Goal: Task Accomplishment & Management: Use online tool/utility

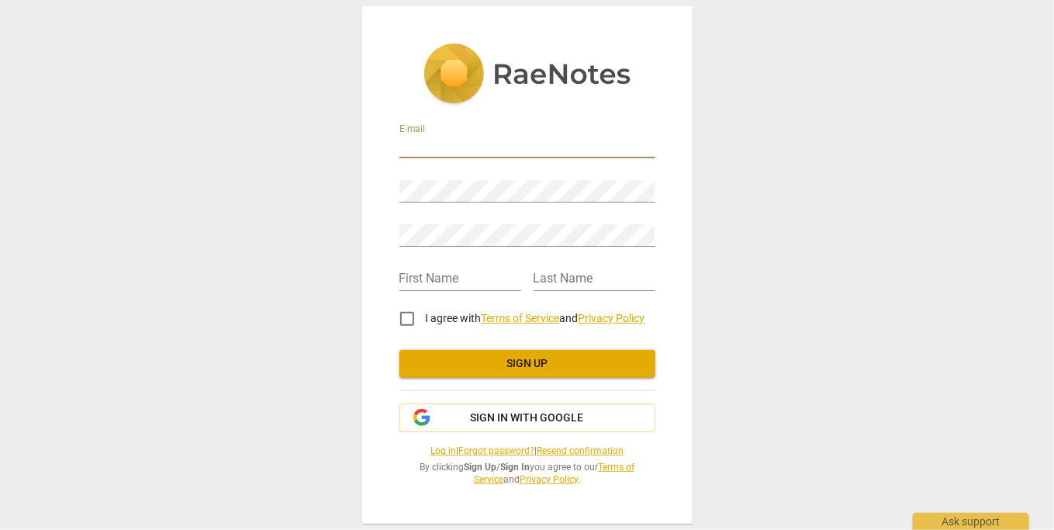
click at [506, 147] on input "email" at bounding box center [527, 147] width 256 height 22
type input "[EMAIL_ADDRESS][DOMAIN_NAME]"
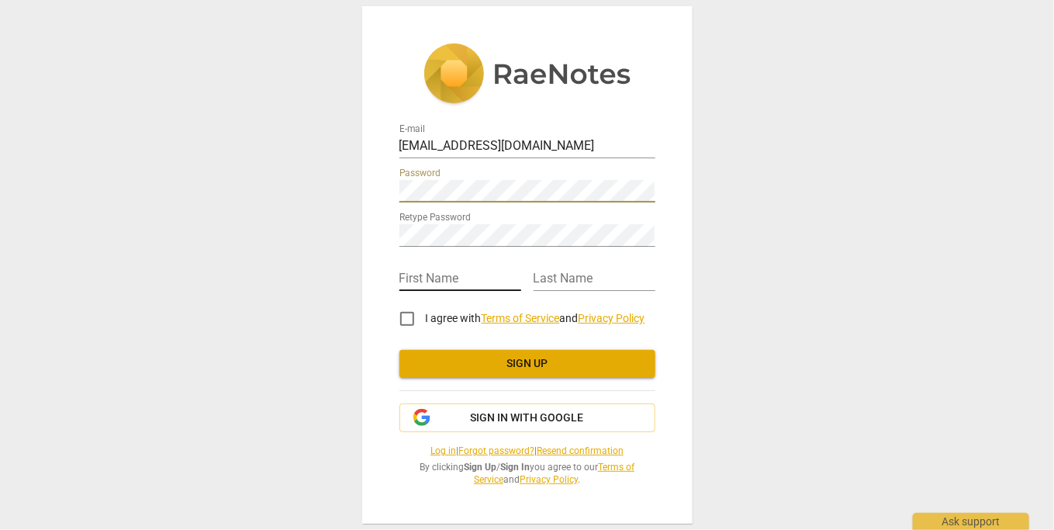
click at [444, 274] on input "text" at bounding box center [460, 279] width 122 height 22
type input "Annie"
type input "Terrell"
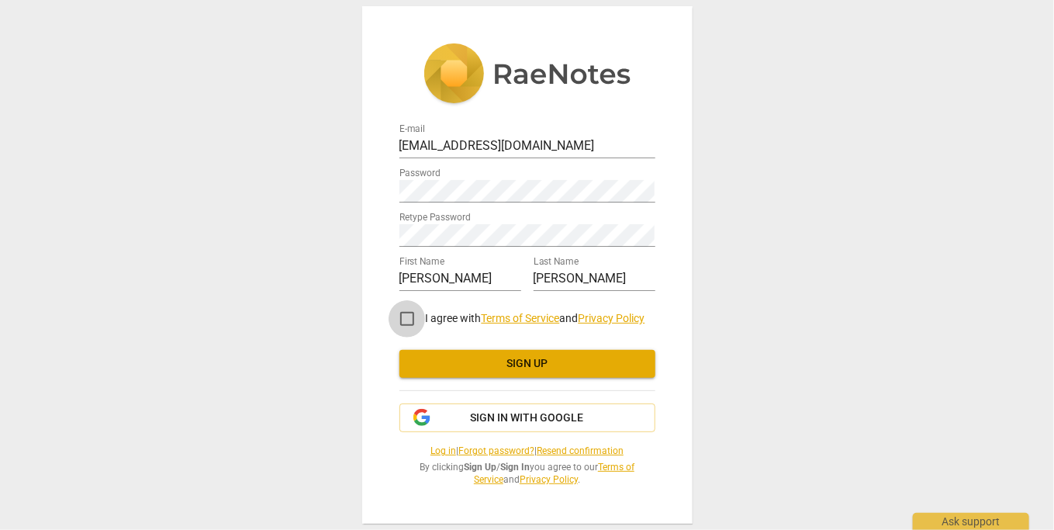
click at [410, 318] on input "I agree with Terms of Service and Privacy Policy" at bounding box center [407, 318] width 37 height 37
checkbox input "true"
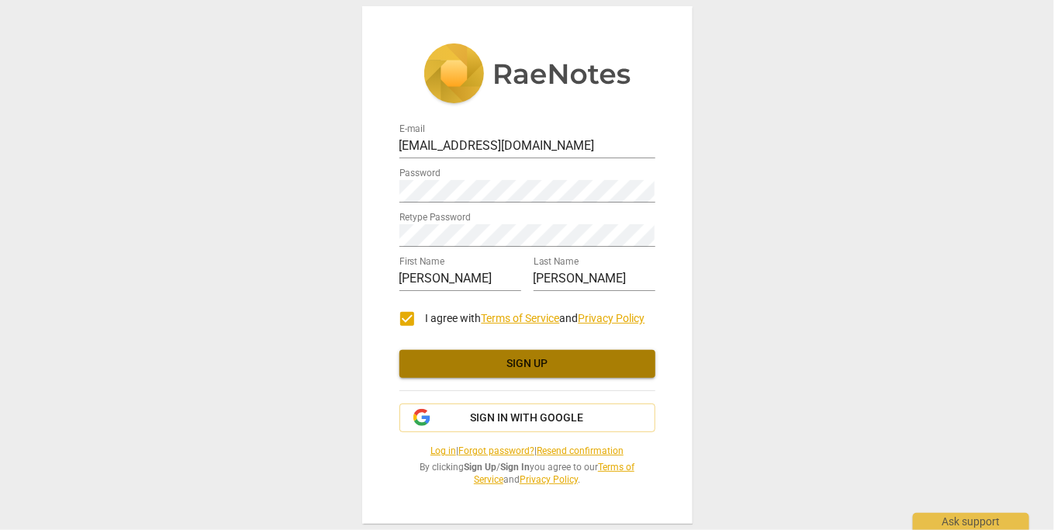
click at [457, 369] on span "Sign up" at bounding box center [527, 364] width 231 height 16
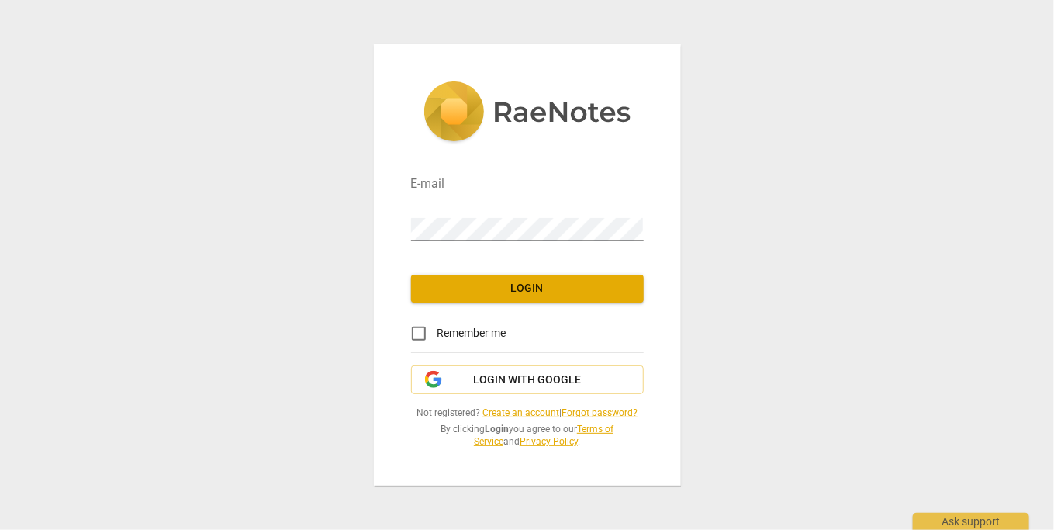
type input "[EMAIL_ADDRESS][DOMAIN_NAME]"
click at [558, 294] on span "Login" at bounding box center [528, 289] width 208 height 16
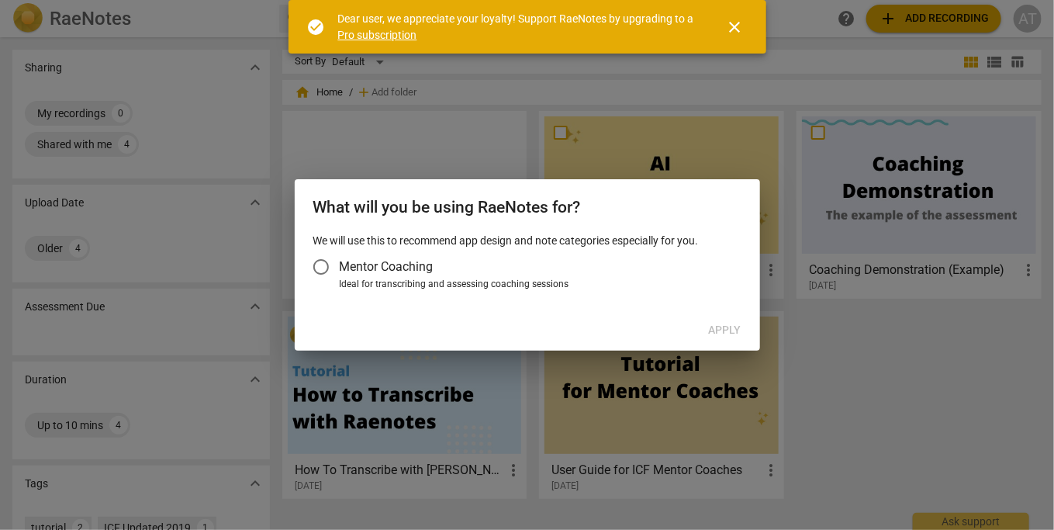
click at [406, 266] on span "Mentor Coaching" at bounding box center [387, 267] width 94 height 18
click at [340, 266] on input "Mentor Coaching" at bounding box center [321, 266] width 37 height 37
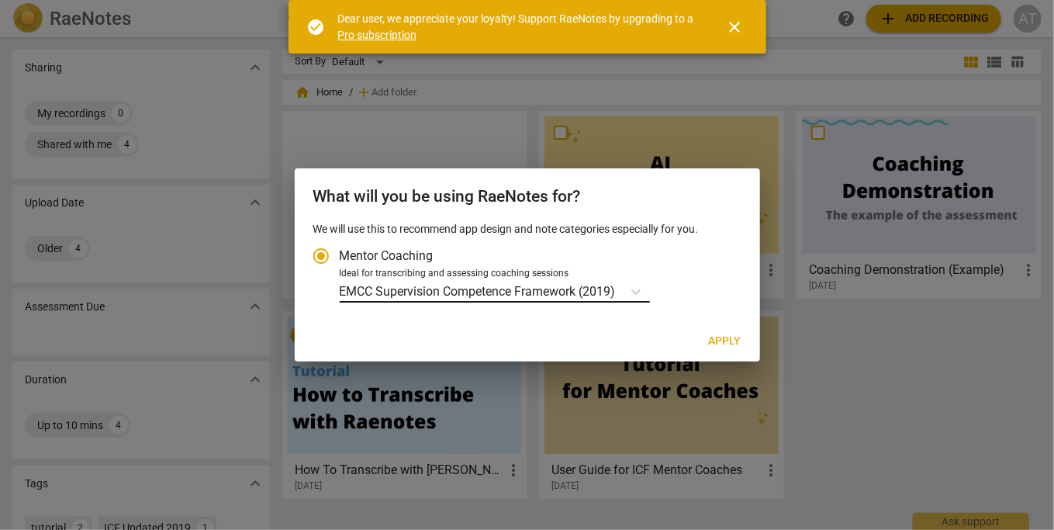
click at [523, 294] on p "EMCC Supervision Competence Framework (2019)" at bounding box center [478, 291] width 276 height 18
click at [0, 0] on input "Ideal for transcribing and assessing coaching sessions EMCC Supervision Compete…" at bounding box center [0, 0] width 0 height 0
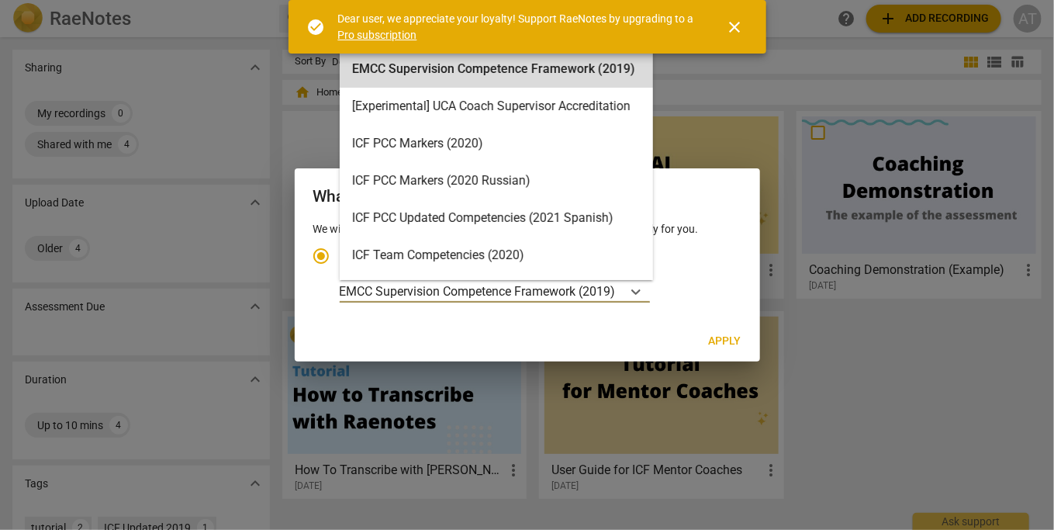
scroll to position [43, 0]
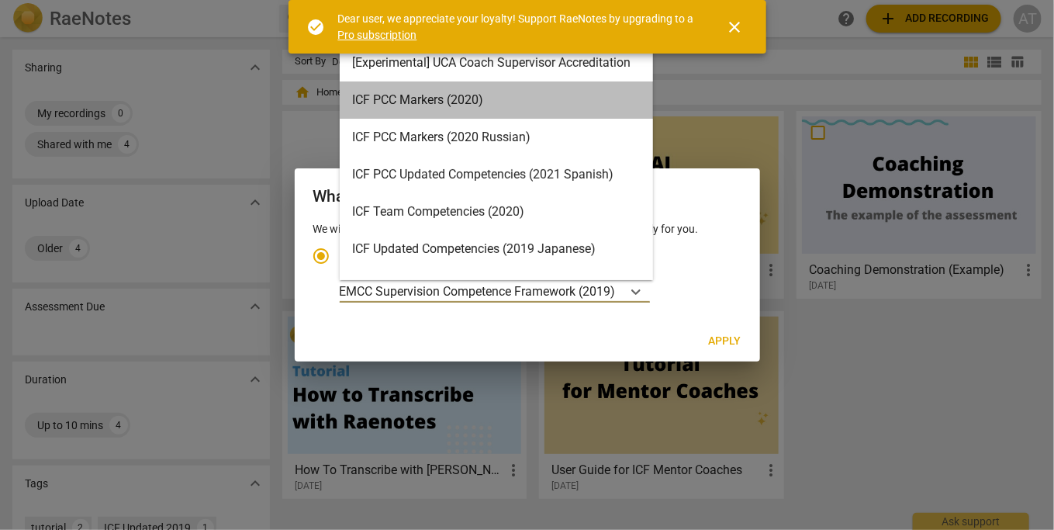
click at [590, 106] on div "ICF PCC Markers (2020)" at bounding box center [496, 99] width 313 height 37
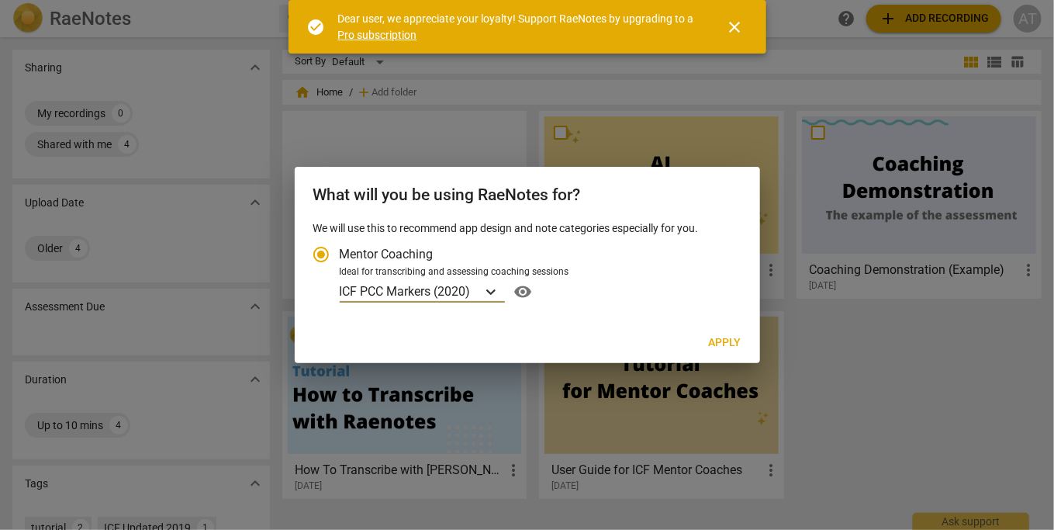
click at [499, 290] on icon "Account type" at bounding box center [491, 292] width 16 height 16
click at [0, 0] on input "Ideal for transcribing and assessing coaching sessions option ICF PCC Markers (…" at bounding box center [0, 0] width 0 height 0
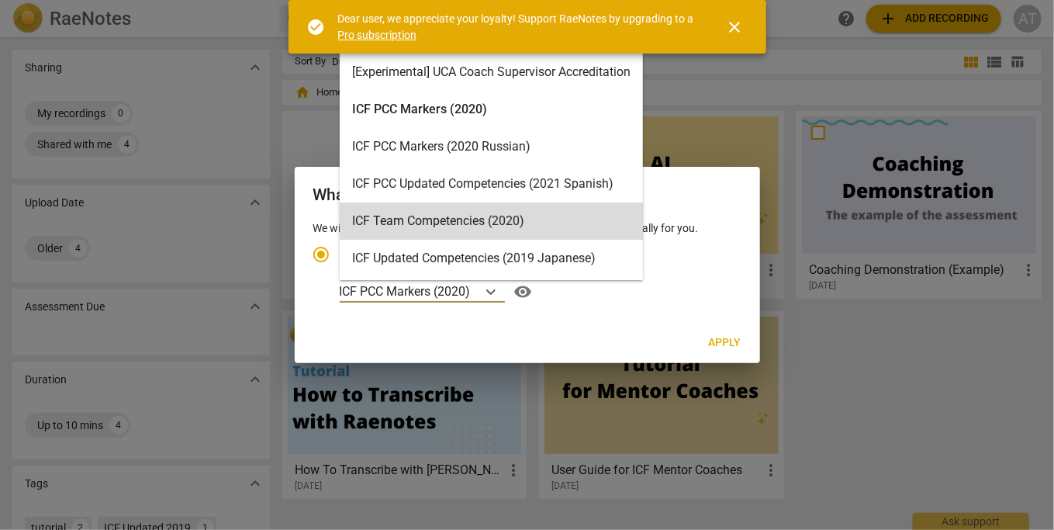
scroll to position [33, 0]
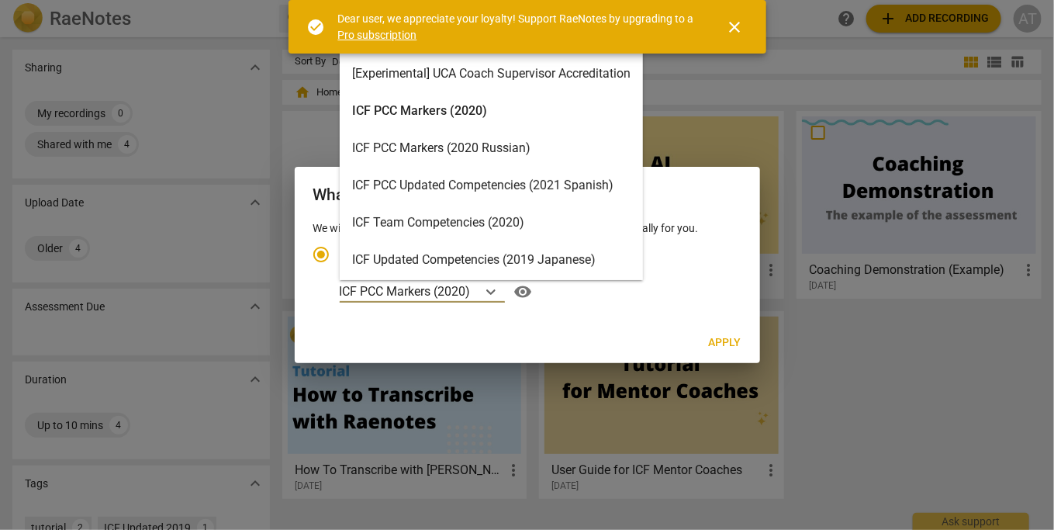
click at [446, 108] on div "ICF PCC Markers (2020)" at bounding box center [491, 110] width 303 height 37
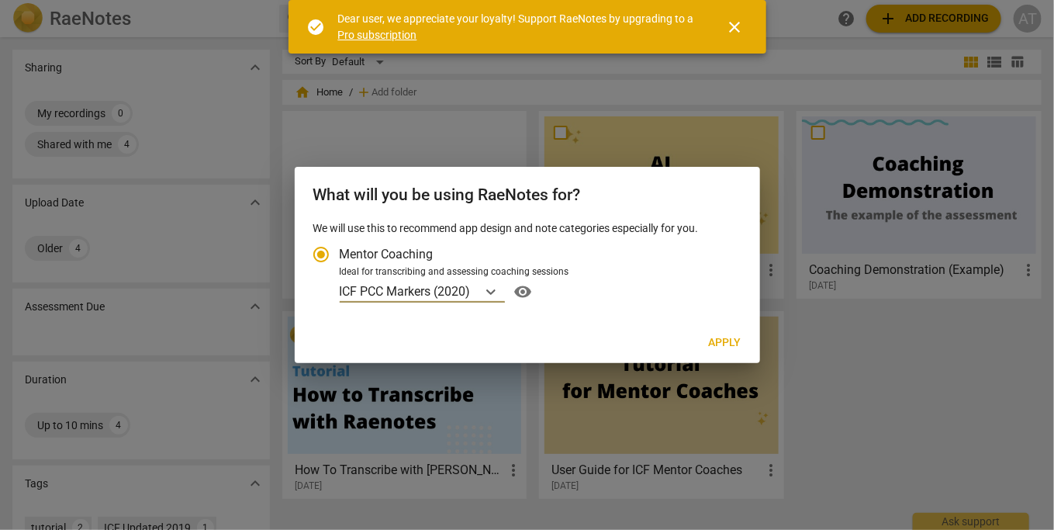
click at [722, 339] on span "Apply" at bounding box center [725, 343] width 33 height 16
radio input "false"
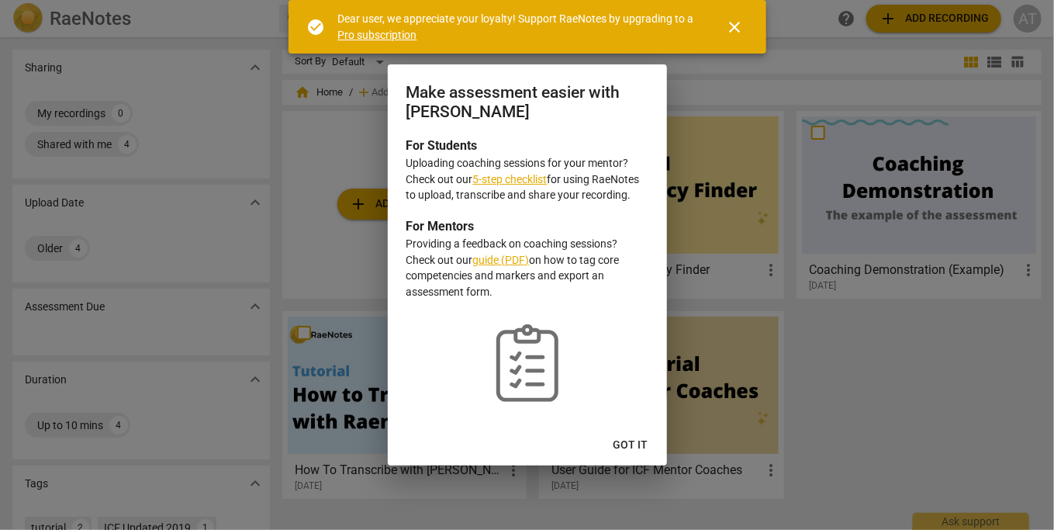
click at [520, 181] on link "5-step checklist" at bounding box center [510, 179] width 74 height 12
click at [626, 437] on span "Got it" at bounding box center [631, 445] width 35 height 16
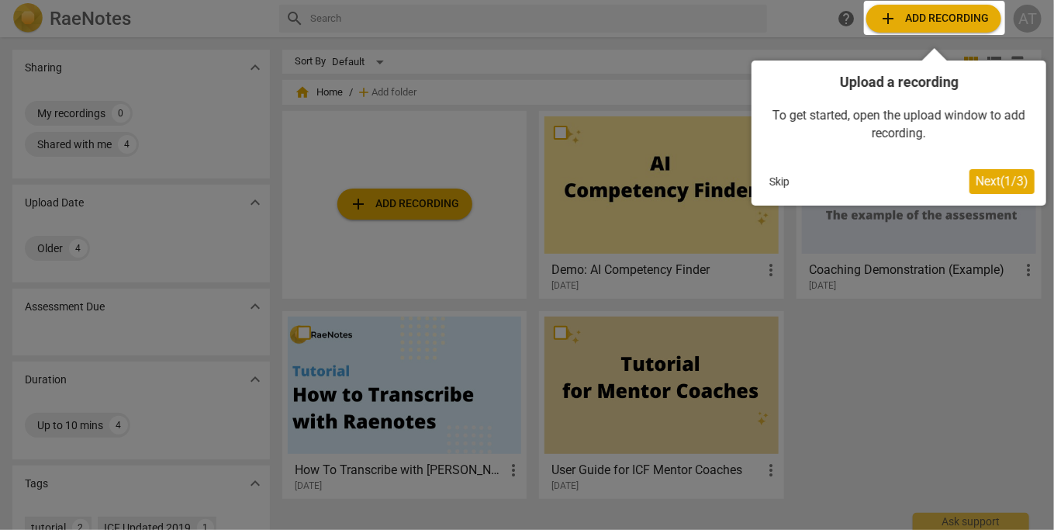
click at [1001, 178] on span "Next ( 1 / 3 )" at bounding box center [1002, 181] width 53 height 15
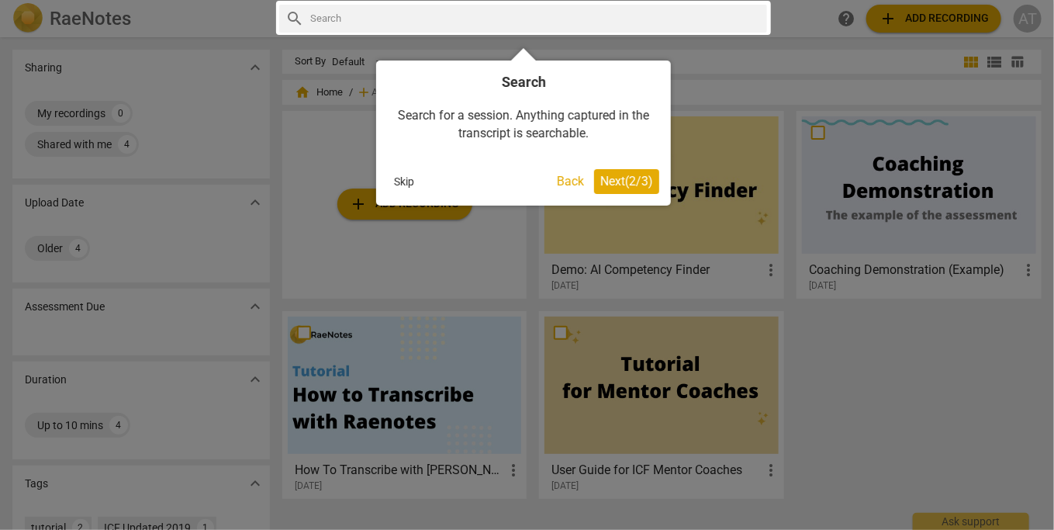
click at [645, 184] on span "Next ( 2 / 3 )" at bounding box center [626, 181] width 53 height 15
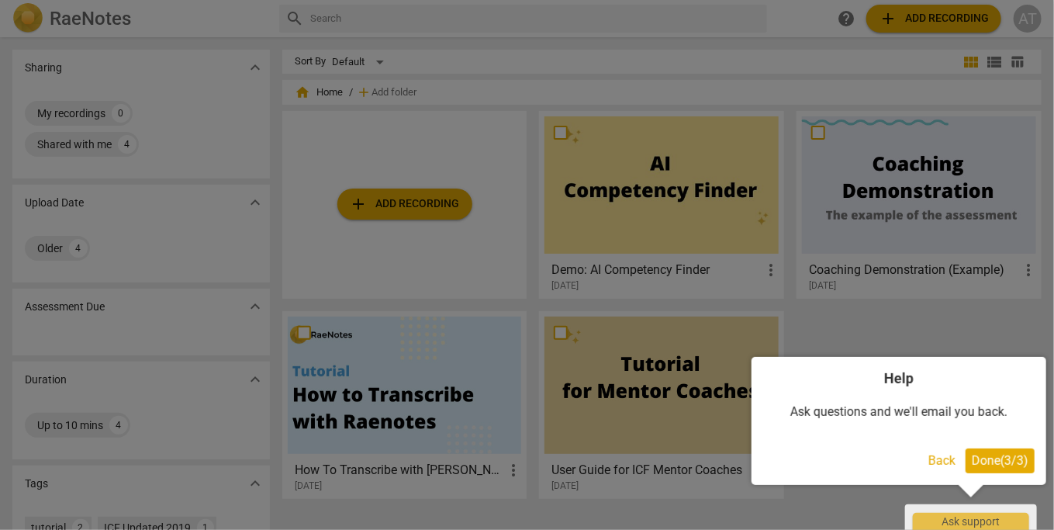
click at [1001, 468] on button "Done ( 3 / 3 )" at bounding box center [1000, 460] width 69 height 25
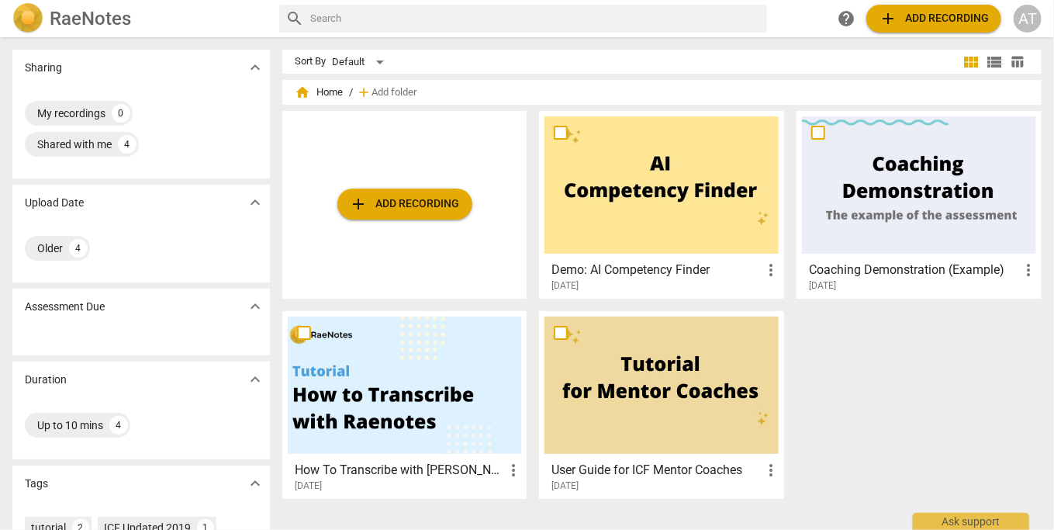
click at [914, 24] on span "add Add recording" at bounding box center [934, 18] width 110 height 19
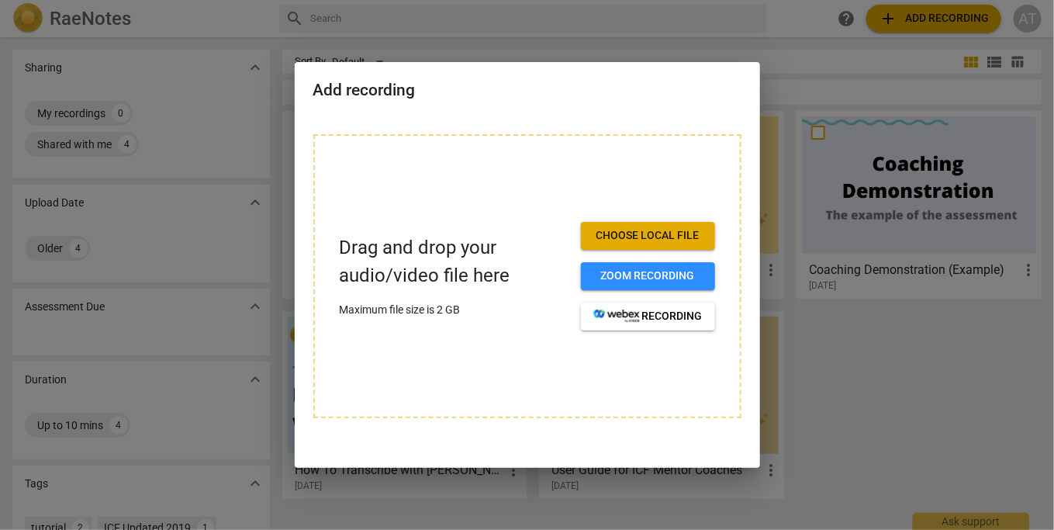
click at [641, 245] on button "Choose local file" at bounding box center [648, 236] width 134 height 28
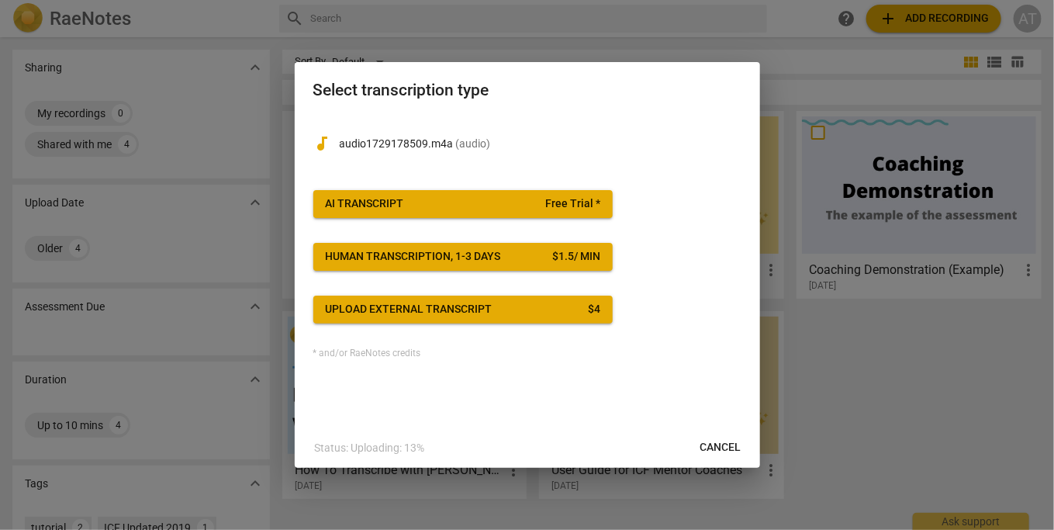
click at [544, 202] on span "AI Transcript Free Trial *" at bounding box center [463, 204] width 275 height 16
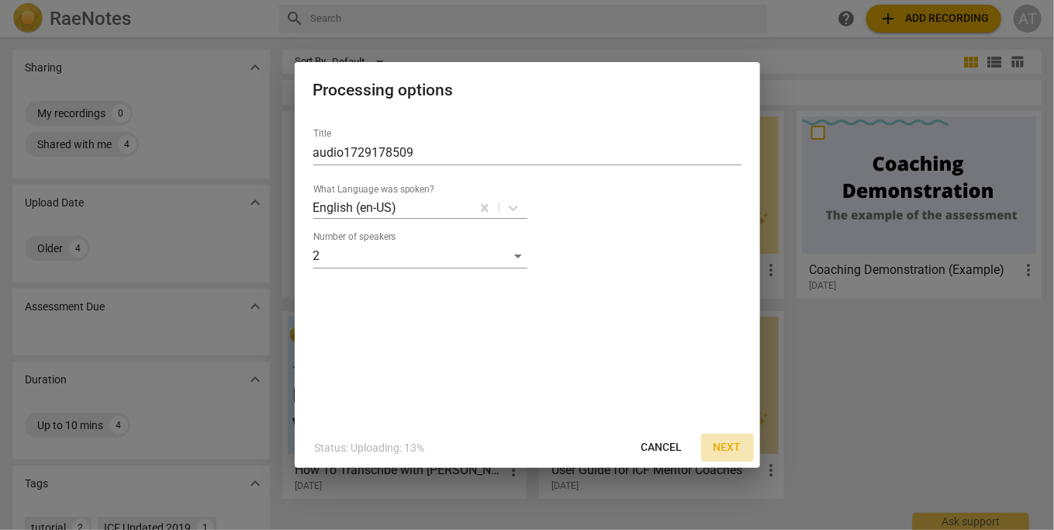
click at [735, 442] on span "Next" at bounding box center [728, 448] width 28 height 16
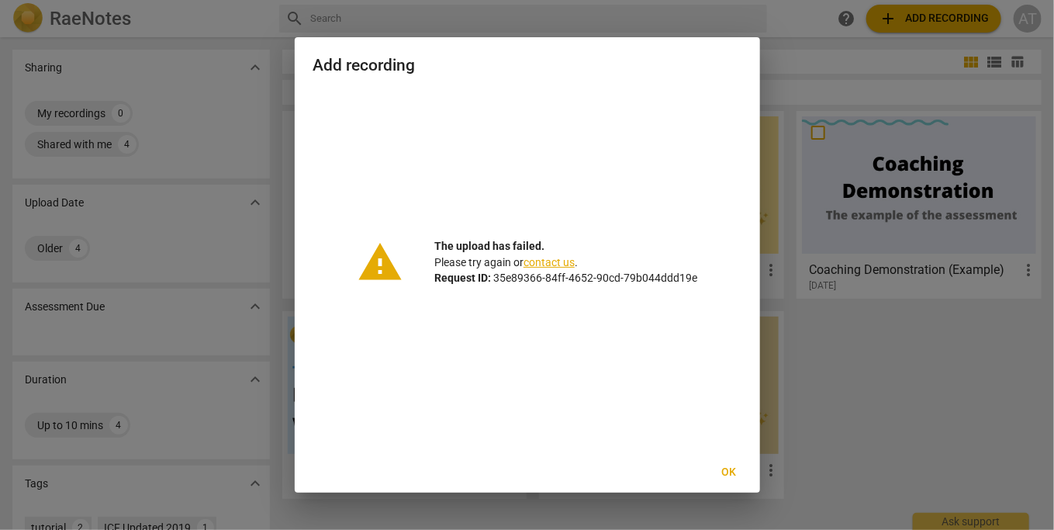
click at [815, 78] on div at bounding box center [527, 265] width 1054 height 530
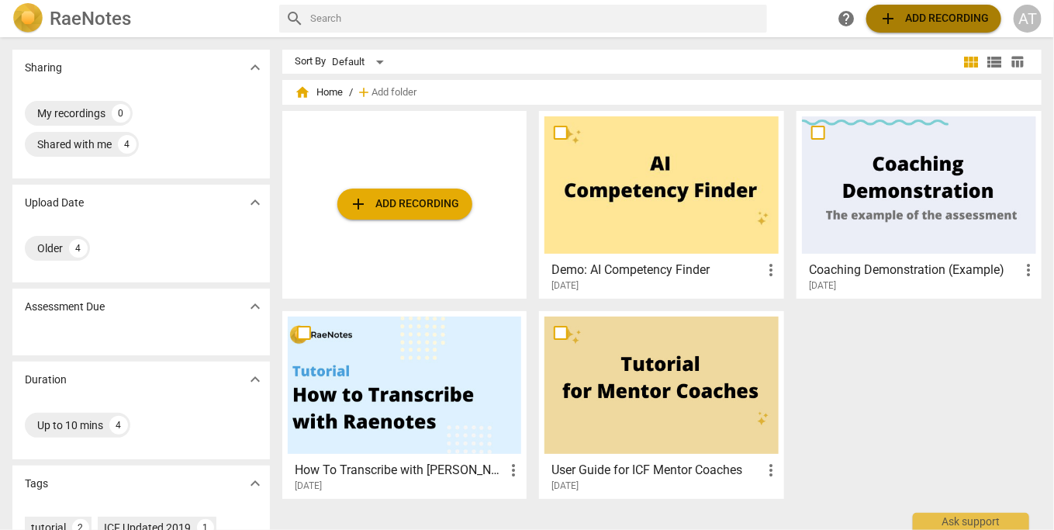
click at [923, 15] on span "add Add recording" at bounding box center [934, 18] width 110 height 19
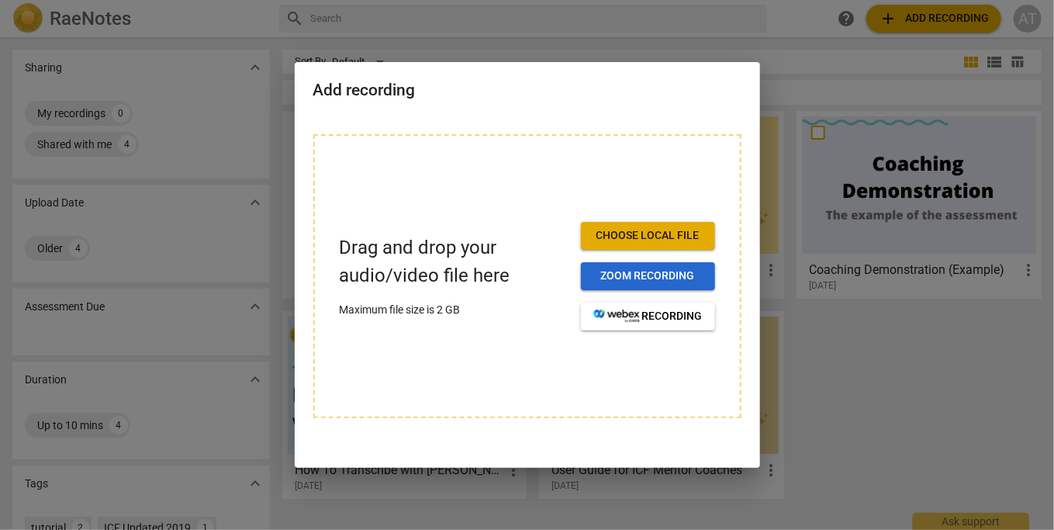
click at [673, 271] on span "Zoom recording" at bounding box center [647, 276] width 109 height 16
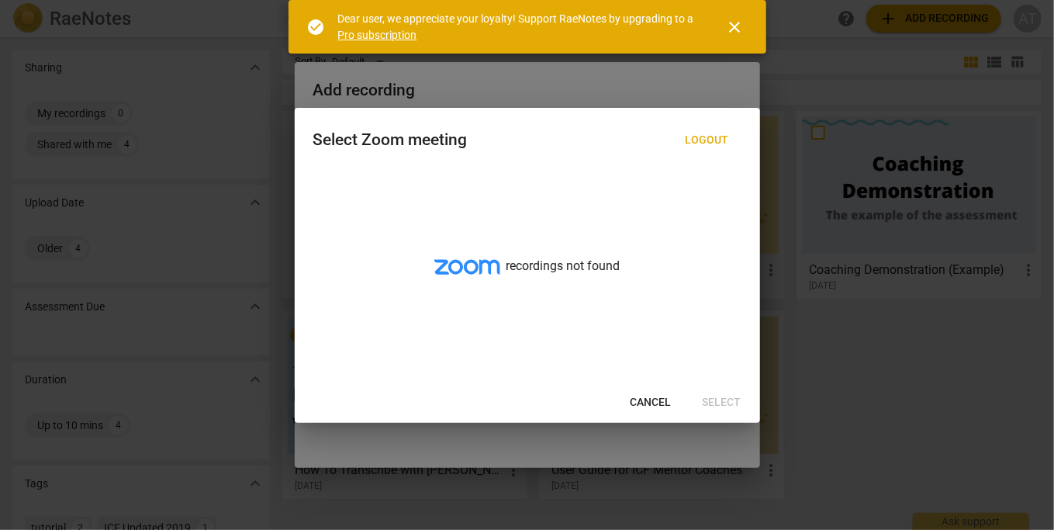
click at [731, 30] on span "close" at bounding box center [735, 27] width 19 height 19
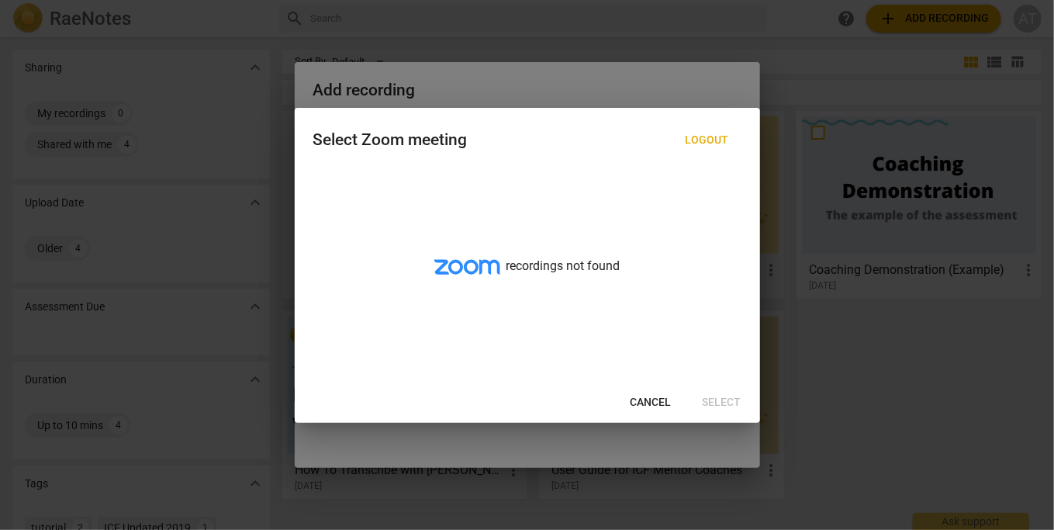
click at [652, 398] on span "Cancel" at bounding box center [651, 403] width 41 height 16
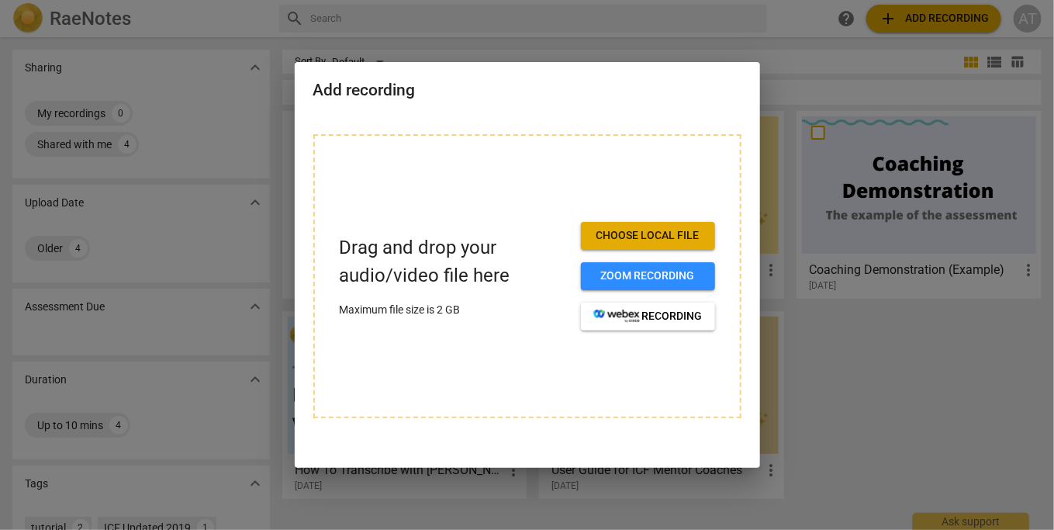
click at [675, 233] on span "Choose local file" at bounding box center [647, 236] width 109 height 16
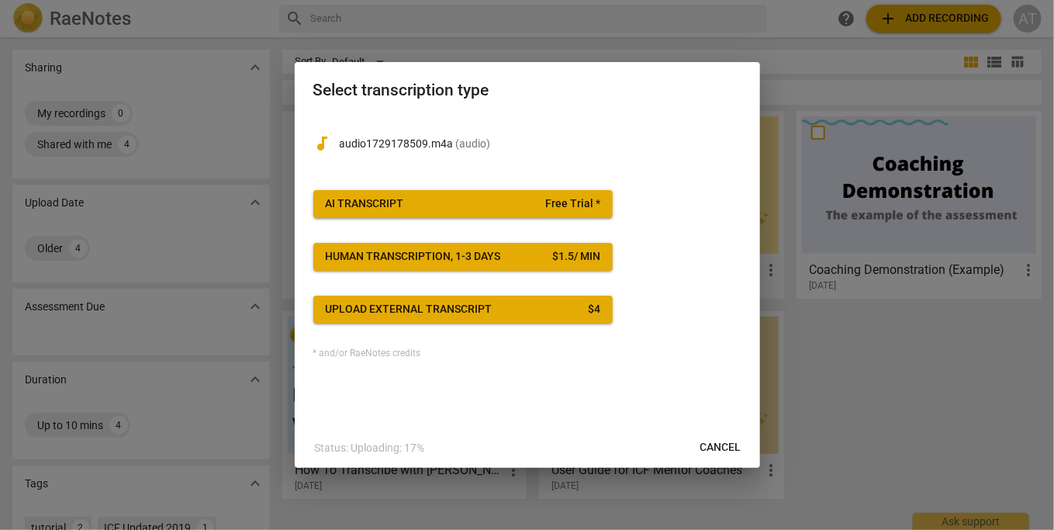
drag, startPoint x: 478, startPoint y: 198, endPoint x: 420, endPoint y: 203, distance: 58.4
click at [420, 203] on span "AI Transcript Free Trial *" at bounding box center [463, 204] width 275 height 16
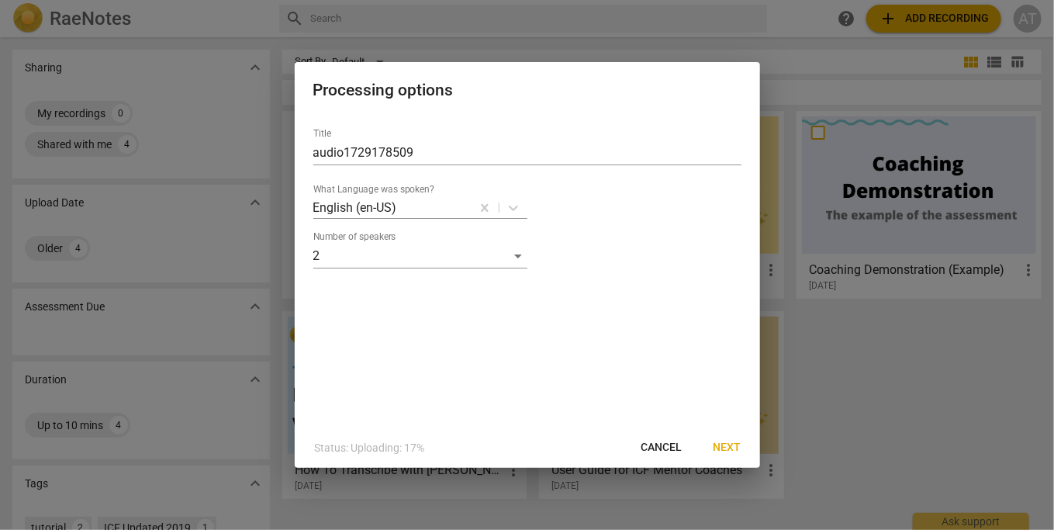
click at [728, 447] on span "Next" at bounding box center [728, 448] width 28 height 16
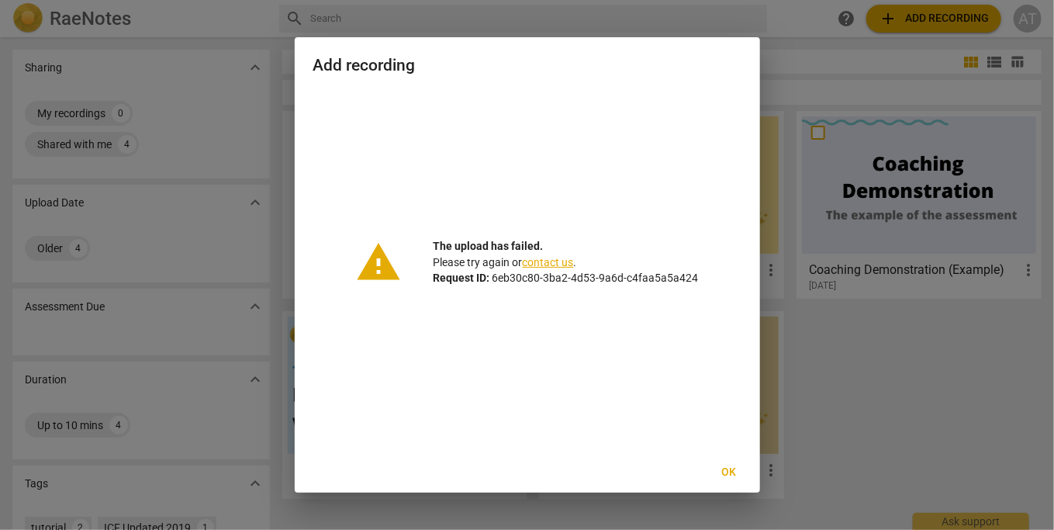
click at [555, 262] on link "contact us" at bounding box center [548, 262] width 51 height 12
